Goal: Information Seeking & Learning: Learn about a topic

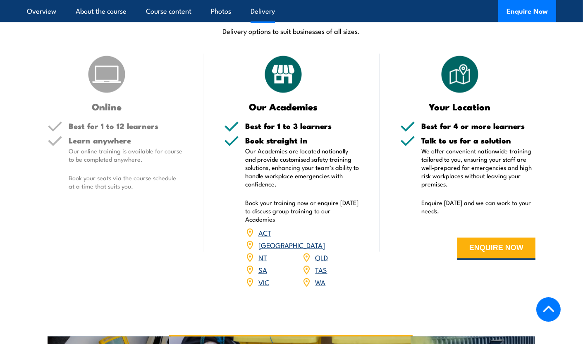
scroll to position [1155, 0]
click at [264, 275] on link "SA" at bounding box center [262, 270] width 9 height 10
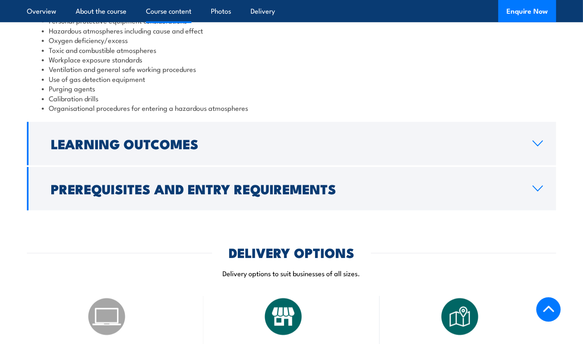
scroll to position [929, 0]
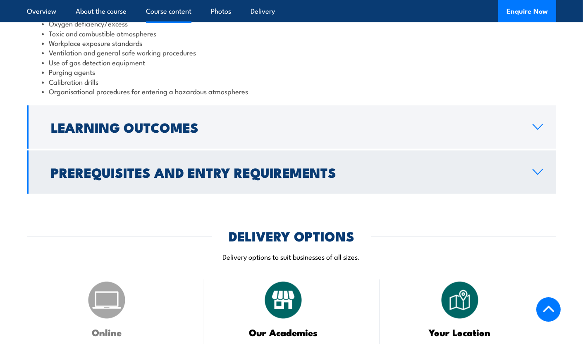
click at [539, 175] on icon at bounding box center [537, 172] width 11 height 7
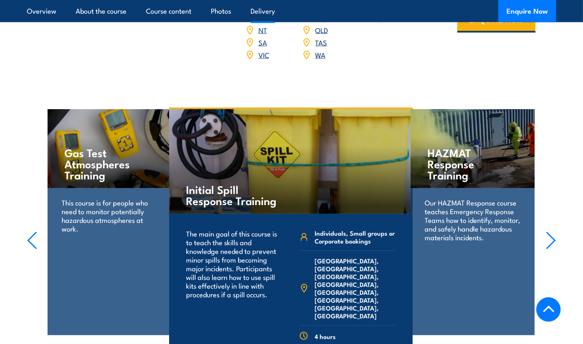
scroll to position [1394, 0]
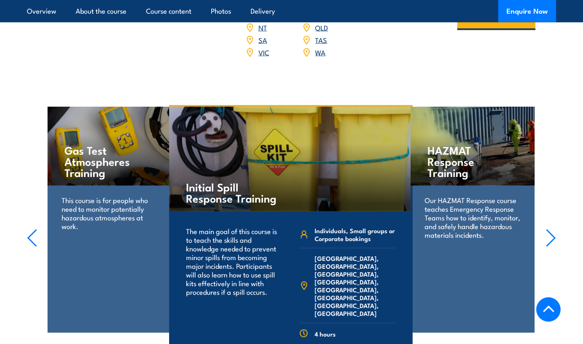
click at [462, 164] on h4 "HAZMAT Response Training" at bounding box center [472, 160] width 90 height 33
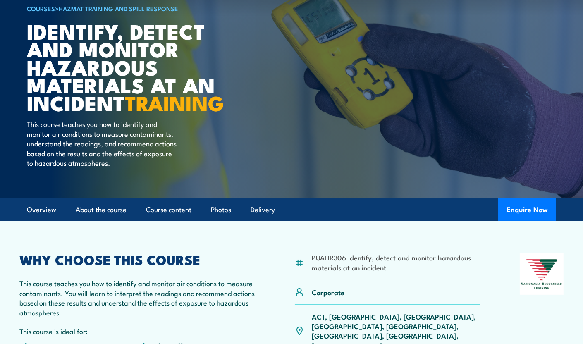
scroll to position [0, 0]
